Goal: Transaction & Acquisition: Purchase product/service

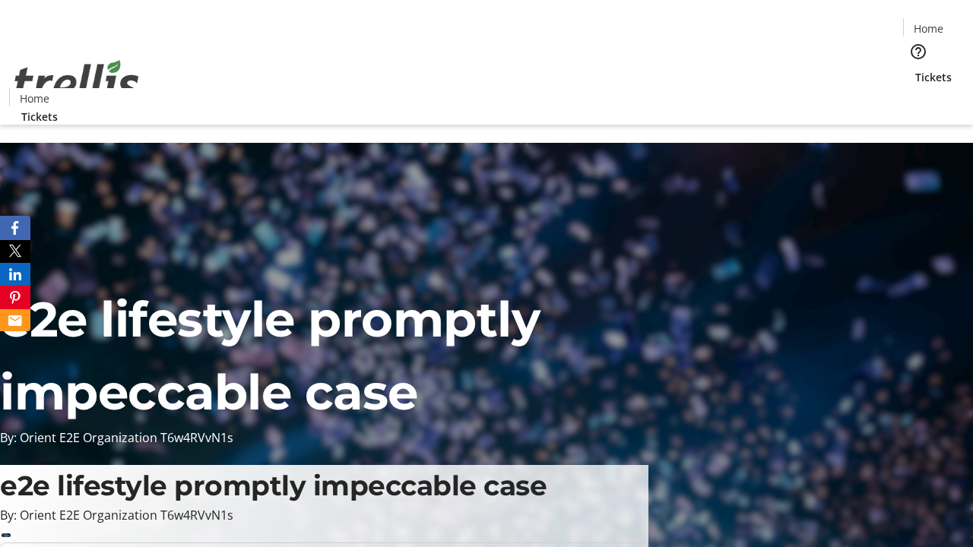
click at [916, 69] on span "Tickets" at bounding box center [934, 77] width 36 height 16
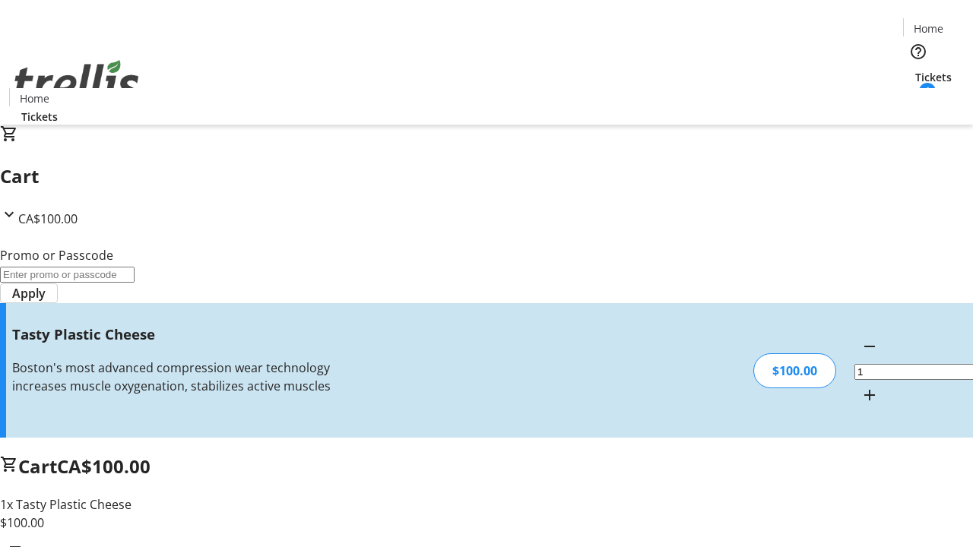
type input "FREE"
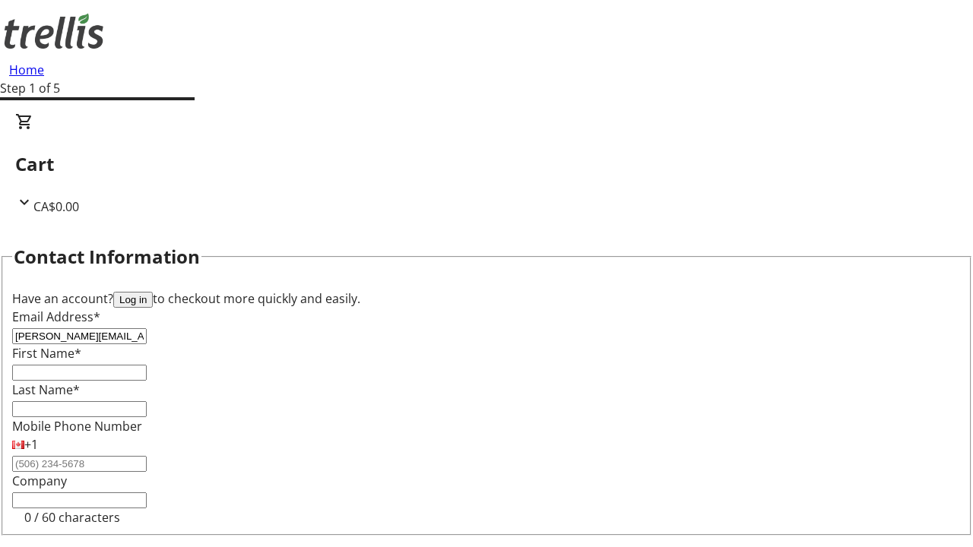
type input "[PERSON_NAME][EMAIL_ADDRESS][DOMAIN_NAME]"
type input "[PERSON_NAME]"
